Goal: Entertainment & Leisure: Consume media (video, audio)

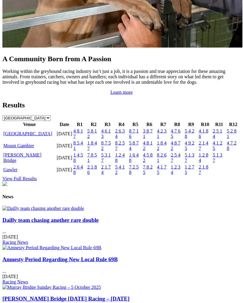
scroll to position [604, 0]
click at [22, 136] on link "[GEOGRAPHIC_DATA]" at bounding box center [27, 133] width 49 height 5
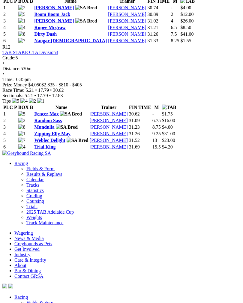
scroll to position [1627, 0]
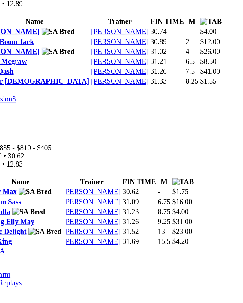
scroll to position [1613, 0]
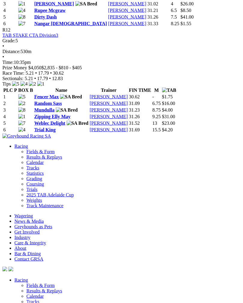
scroll to position [1646, 0]
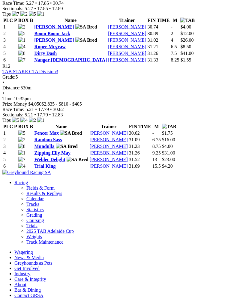
scroll to position [1604, 0]
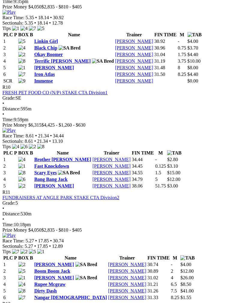
scroll to position [1367, 0]
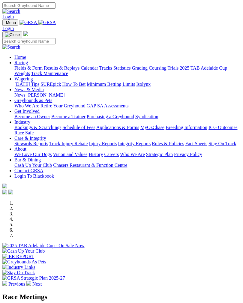
scroll to position [613, 0]
